Goal: Task Accomplishment & Management: Manage account settings

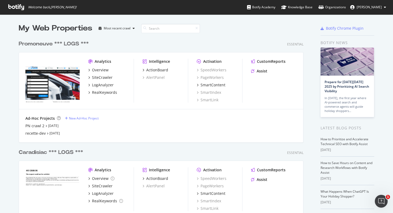
scroll to position [213, 393]
click at [51, 43] on div "Promoneuve *** LOGS ***" at bounding box center [54, 44] width 70 height 8
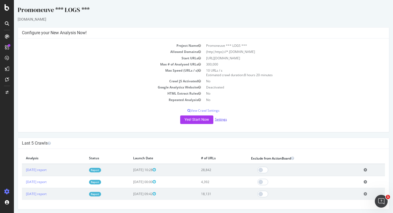
click at [222, 120] on link "Settings" at bounding box center [221, 119] width 12 height 5
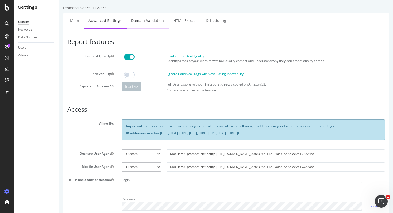
click at [149, 22] on link "Domain Validation" at bounding box center [147, 20] width 41 height 15
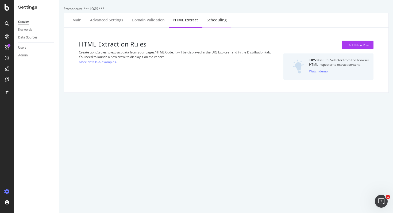
click at [218, 23] on div "Scheduling" at bounding box center [217, 20] width 29 height 15
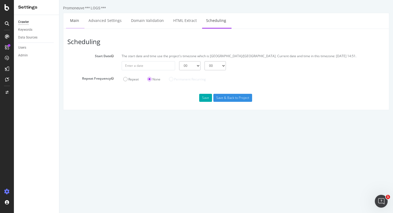
click at [76, 19] on link "Main" at bounding box center [74, 20] width 17 height 15
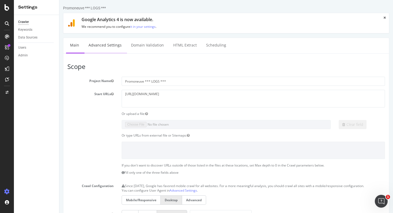
click at [109, 43] on link "Advanced Settings" at bounding box center [105, 45] width 41 height 15
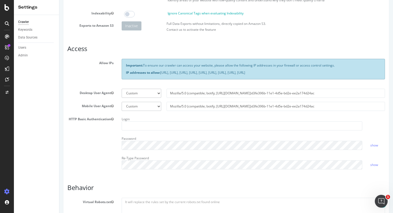
scroll to position [61, 0]
click at [183, 108] on input "Mozilla/5.0 (compatible; botify; [URL][DOMAIN_NAME])d3fe396b-11e1-4d5e-bd2e-ee2…" at bounding box center [276, 106] width 219 height 9
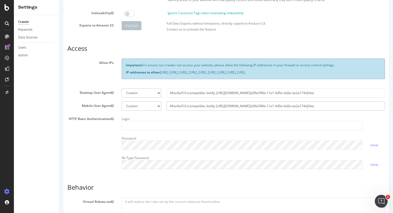
click at [183, 108] on input "Mozilla/5.0 (compatible; botify; [URL][DOMAIN_NAME])d3fe396b-11e1-4d5e-bd2e-ee2…" at bounding box center [276, 106] width 219 height 9
click at [177, 120] on div "Login" at bounding box center [242, 123] width 249 height 16
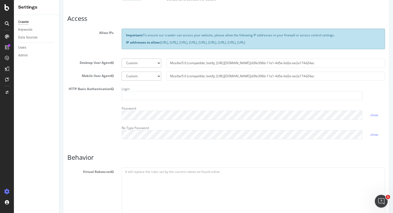
scroll to position [0, 0]
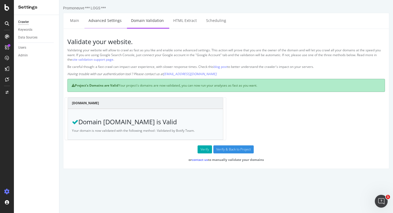
click at [112, 19] on link "Advanced Settings" at bounding box center [105, 20] width 41 height 15
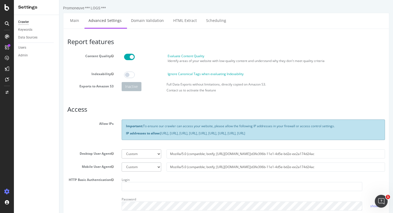
drag, startPoint x: 157, startPoint y: 139, endPoint x: 124, endPoint y: 125, distance: 35.2
click at [124, 125] on div "Important: To ensure our crawler can access your website, please allow the foll…" at bounding box center [254, 130] width 264 height 20
click at [107, 133] on div "Allow IPs Important: To ensure our crawler can access your website, please allo…" at bounding box center [226, 133] width 326 height 26
drag, startPoint x: 158, startPoint y: 139, endPoint x: 162, endPoint y: 133, distance: 7.5
click at [162, 133] on p "IP addresses to allow: [URL], [URL], [URL], [URL], [URL], [URL], [URL], [URL], …" at bounding box center [253, 133] width 255 height 5
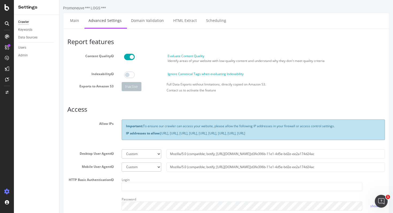
copy p "[URL], [URL], [URL], [URL], [URL], [URL], [URL], [URL], [URL]"
click at [93, 139] on div "Allow IPs Important: To ensure our crawler can access your website, please allo…" at bounding box center [226, 133] width 326 height 26
click at [136, 187] on input "text" at bounding box center [242, 186] width 241 height 9
